Goal: Task Accomplishment & Management: Use online tool/utility

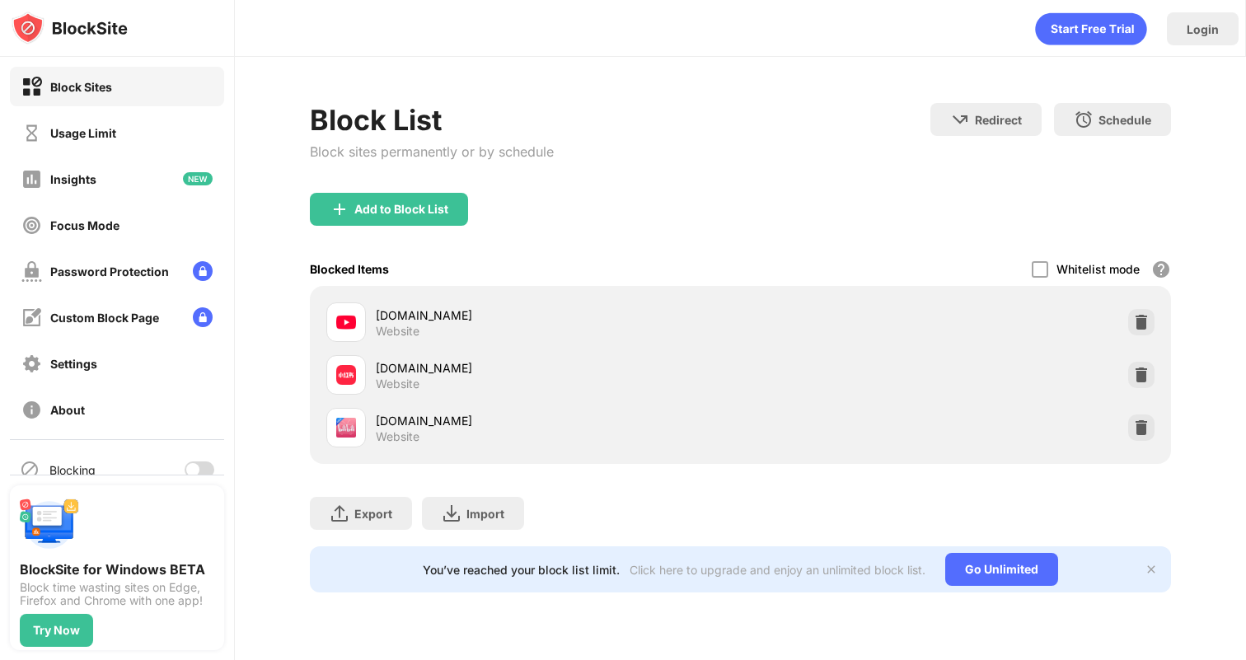
click at [204, 464] on div at bounding box center [200, 469] width 30 height 16
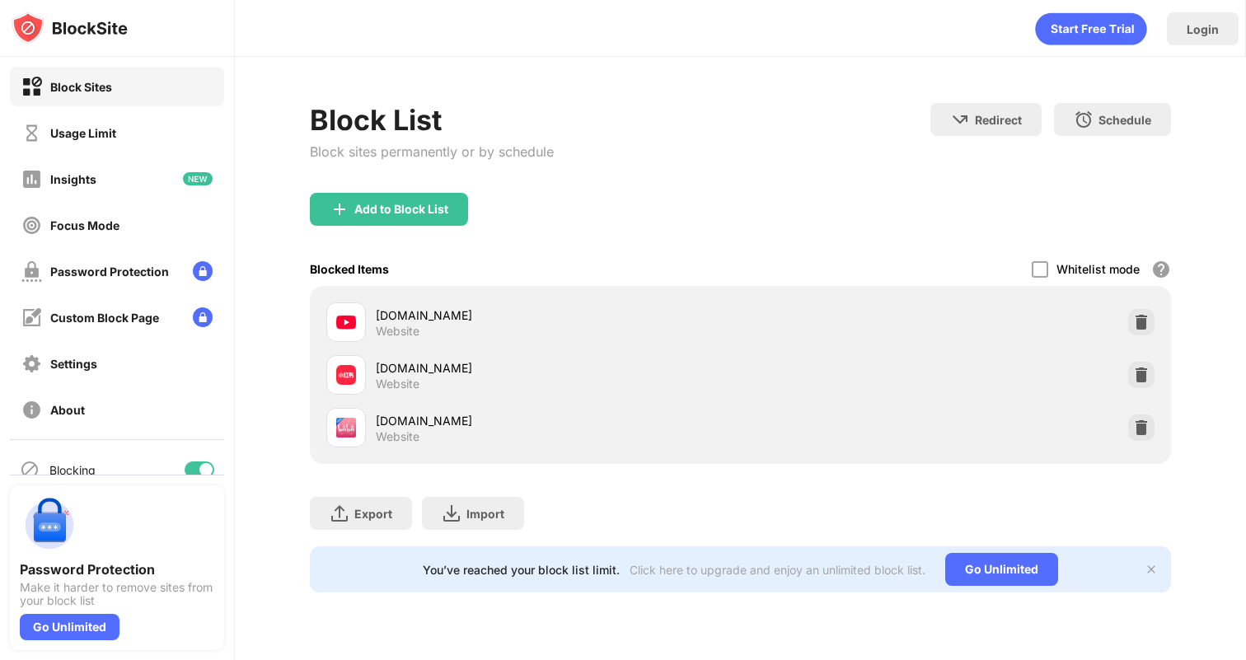
click at [201, 473] on div at bounding box center [205, 469] width 13 height 13
click at [190, 463] on div at bounding box center [192, 469] width 13 height 13
